Goal: Register for event/course

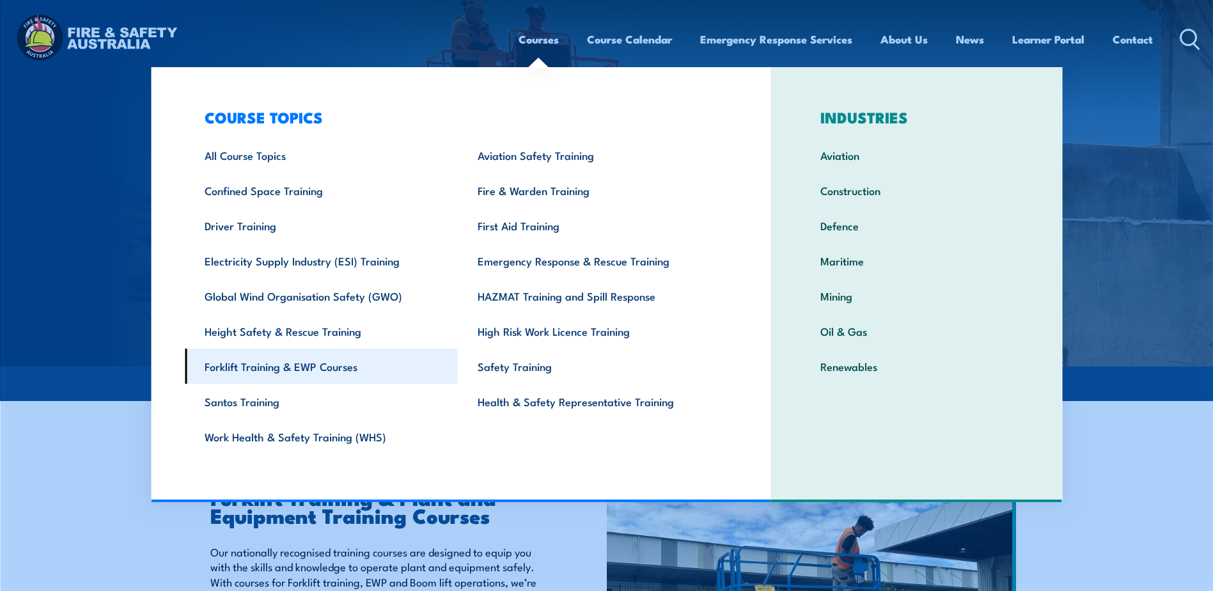
click at [280, 373] on link "Forklift Training & EWP Courses" at bounding box center [321, 366] width 273 height 35
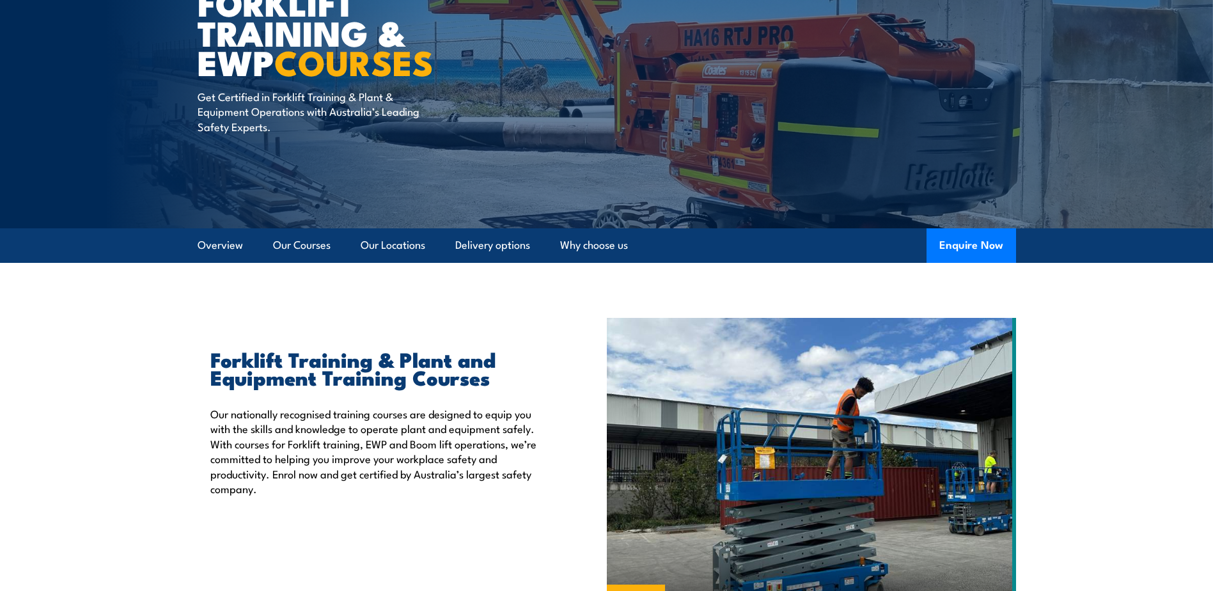
scroll to position [128, 0]
